Goal: Task Accomplishment & Management: Use online tool/utility

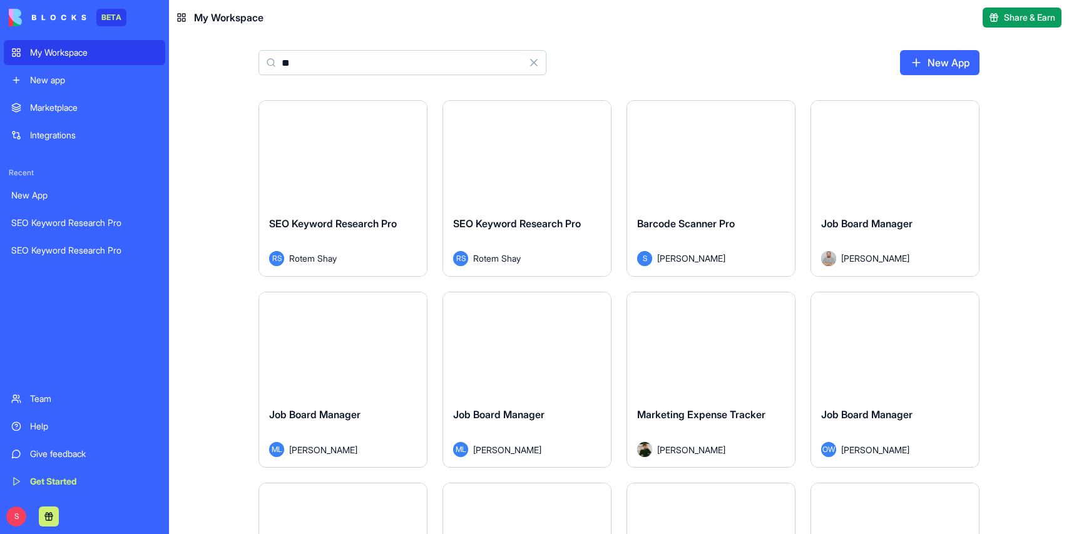
type input "***"
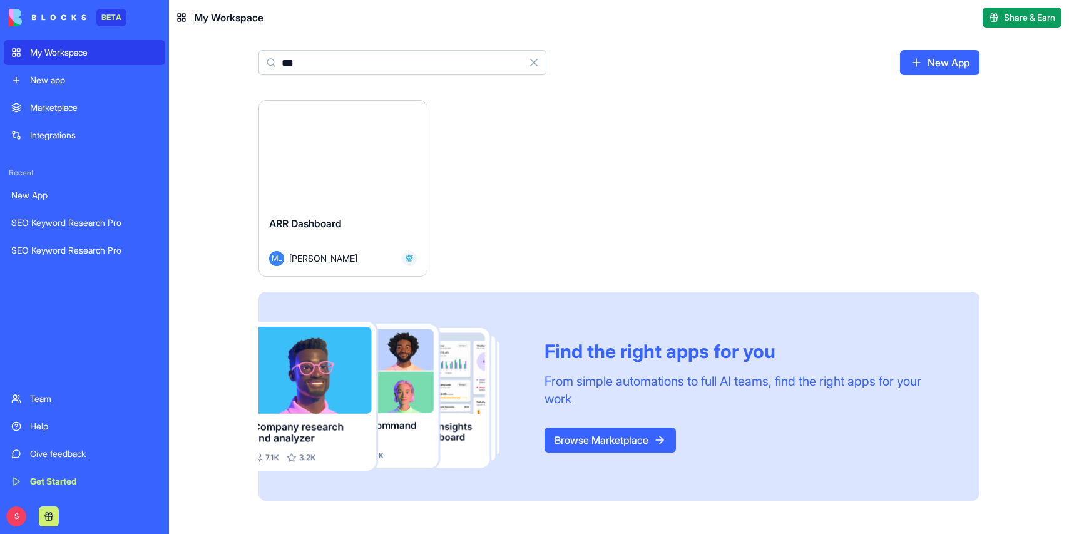
click at [342, 227] on span "ARR Dashboard" at bounding box center [305, 223] width 73 height 13
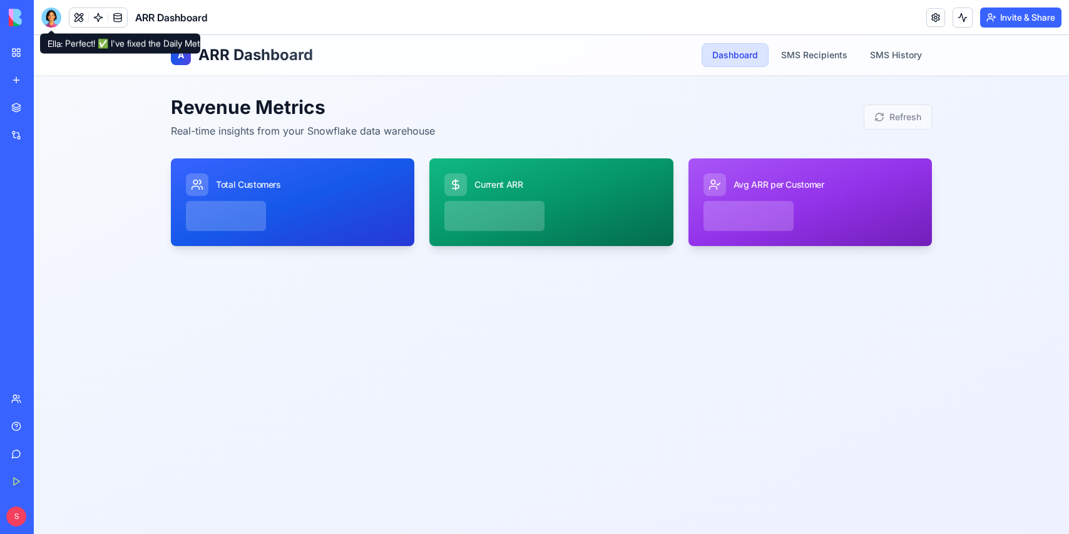
click at [57, 17] on div at bounding box center [51, 18] width 20 height 20
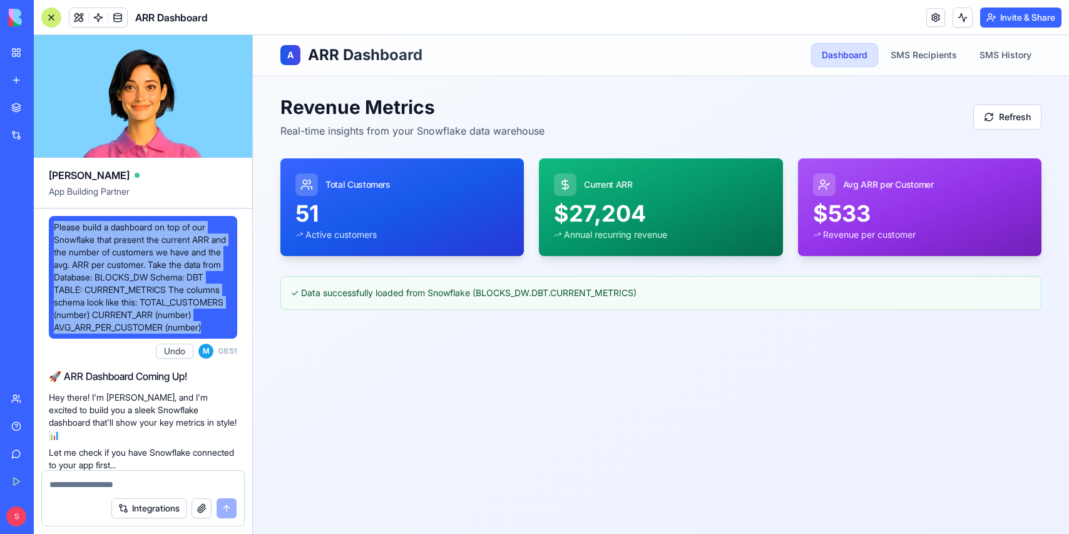
drag, startPoint x: 56, startPoint y: 227, endPoint x: 227, endPoint y: 332, distance: 200.6
click at [227, 332] on span "Please build a dashboard on top of our Snowflake that present the current ARR a…" at bounding box center [143, 277] width 178 height 113
copy span "Please build a dashboard on top of our Snowflake that present the current ARR a…"
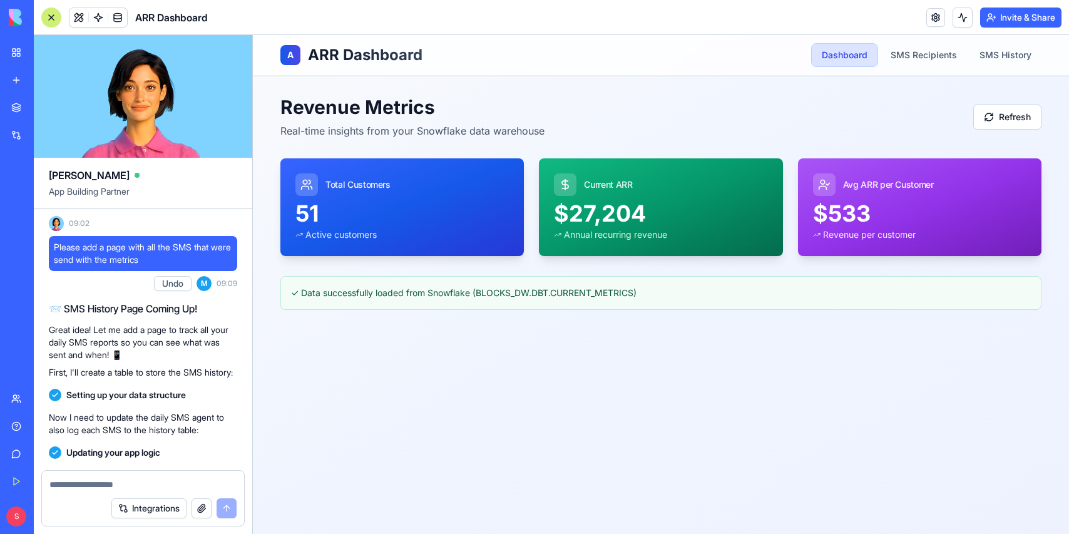
scroll to position [1897, 0]
